Goal: Task Accomplishment & Management: Use online tool/utility

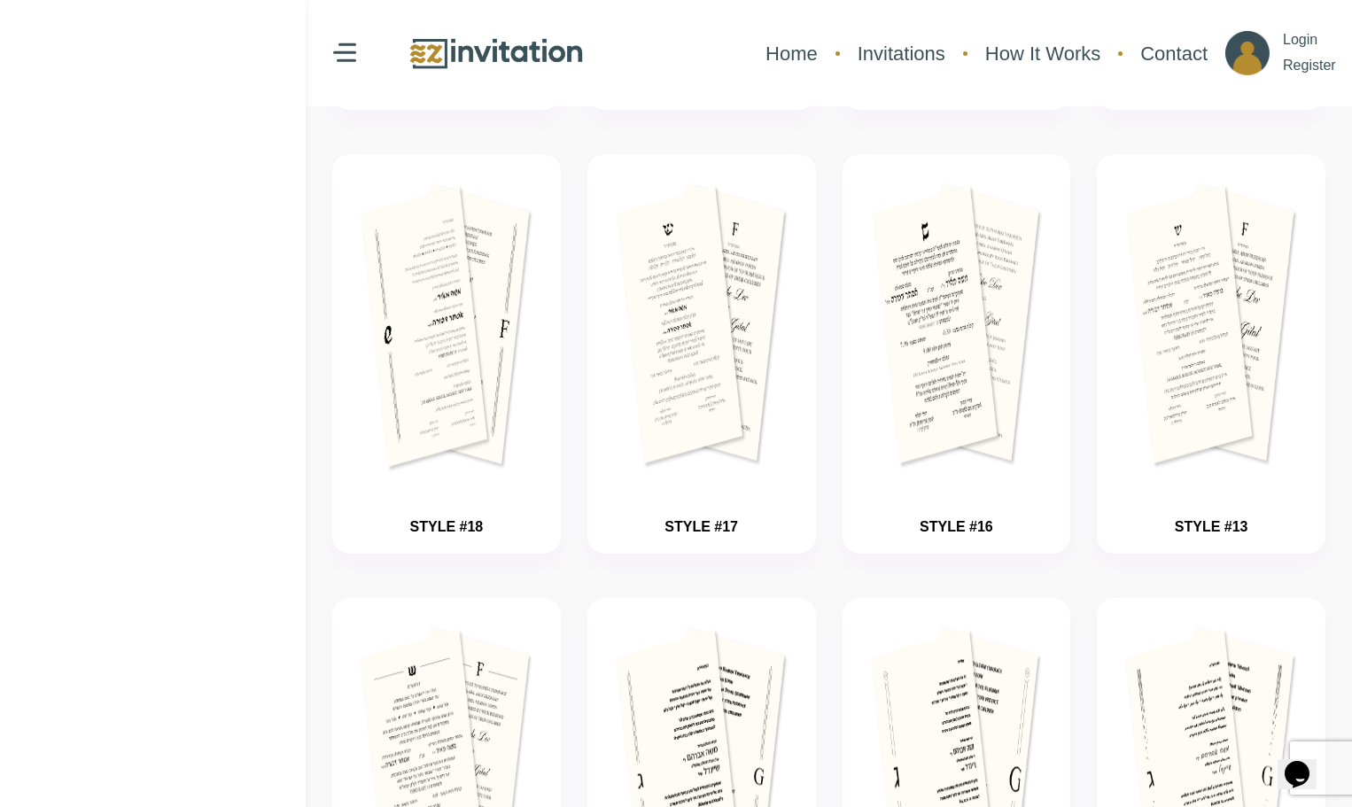
scroll to position [695, 0]
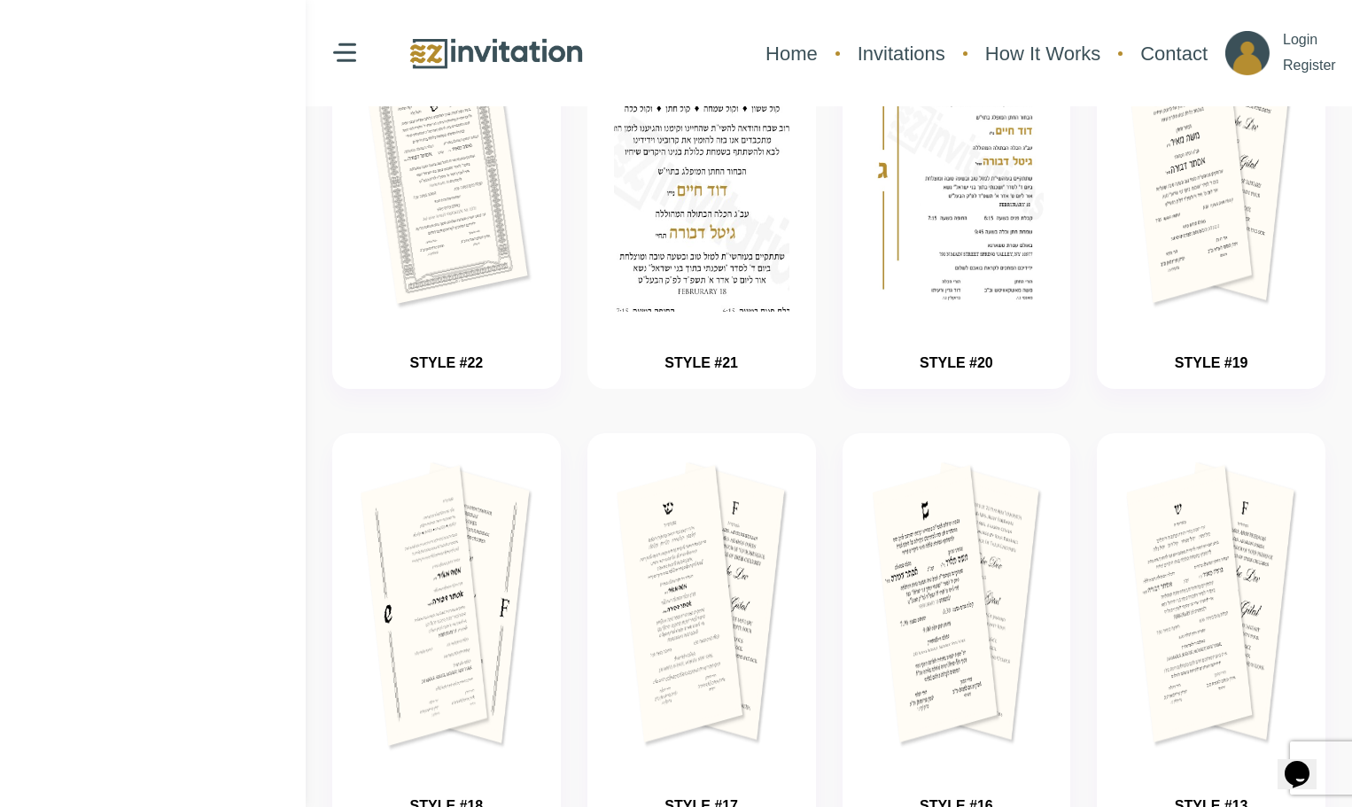
click at [659, 259] on img "button" at bounding box center [701, 217] width 263 height 443
